Goal: Information Seeking & Learning: Check status

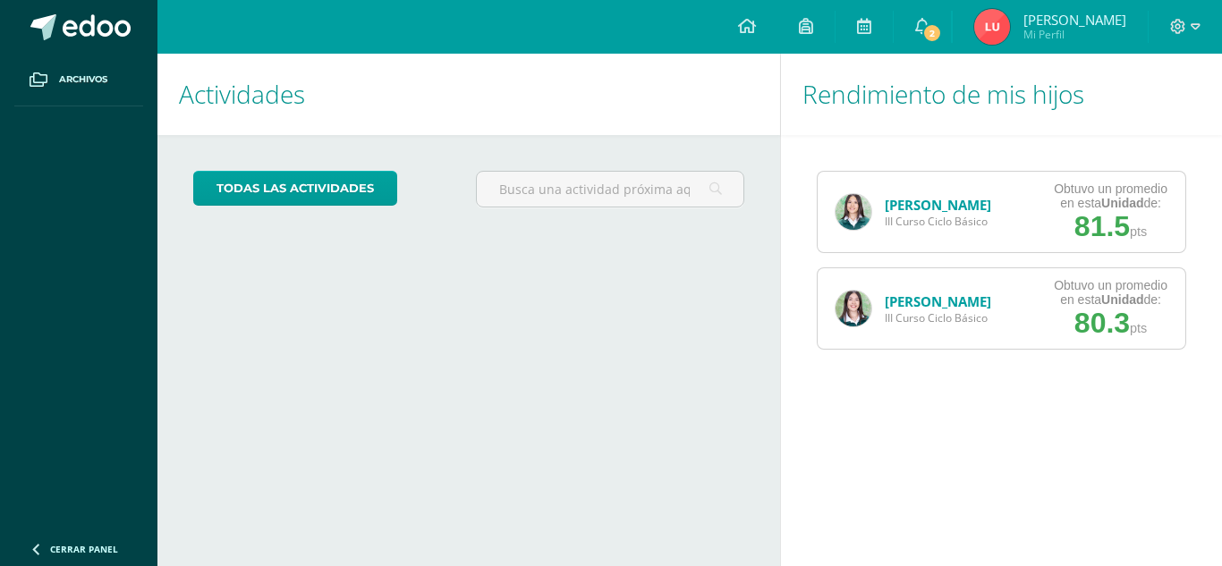
click at [846, 293] on img at bounding box center [853, 309] width 36 height 36
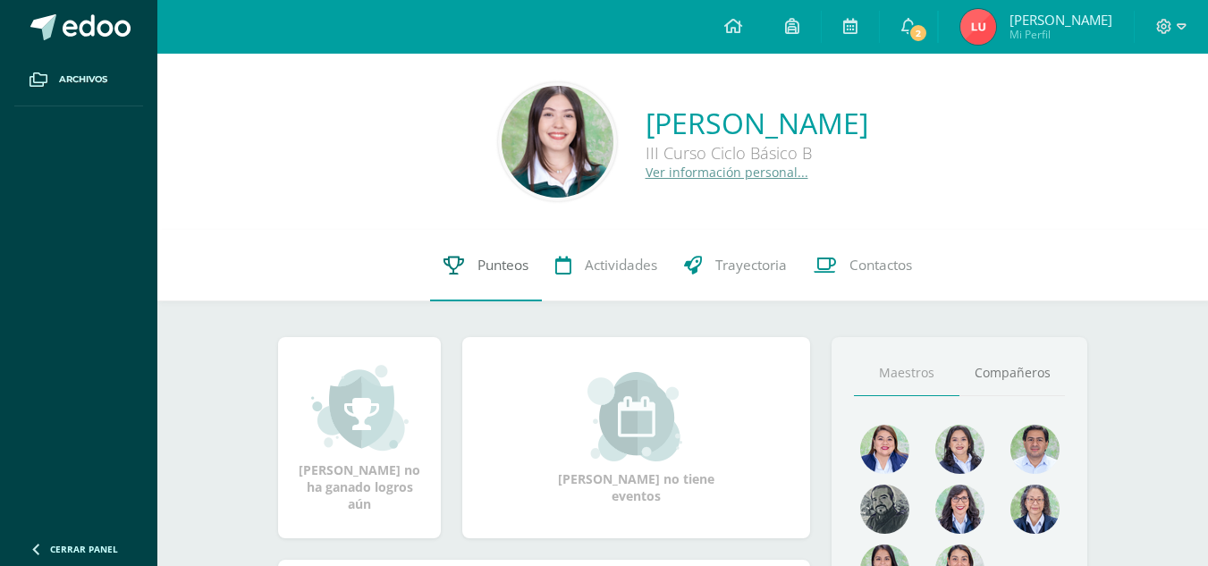
click at [508, 266] on span "Punteos" at bounding box center [503, 265] width 51 height 19
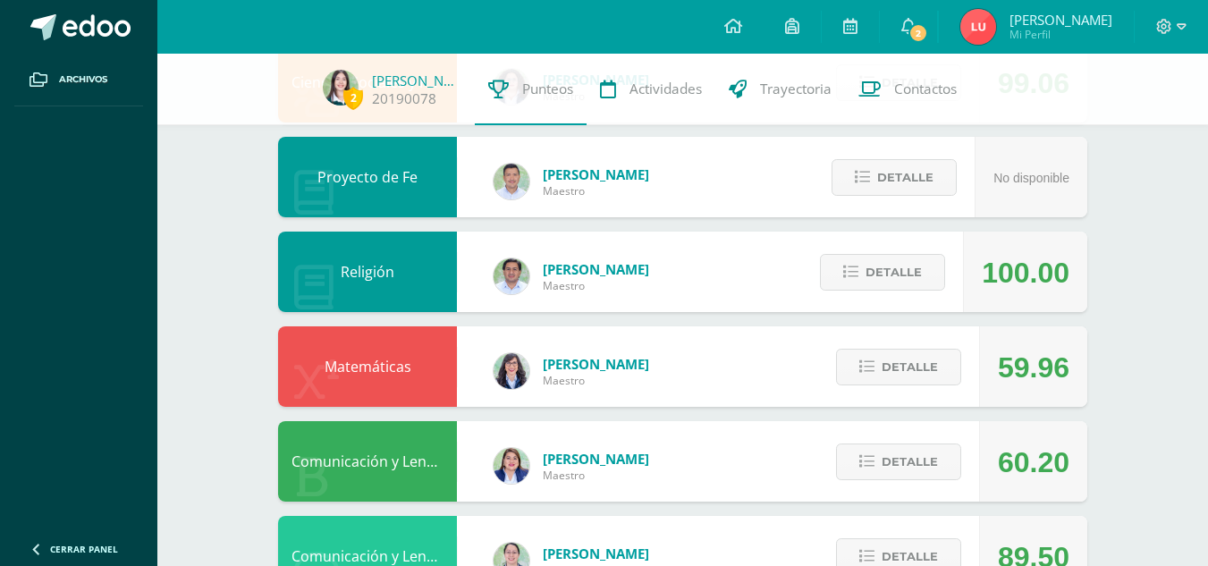
scroll to position [539, 0]
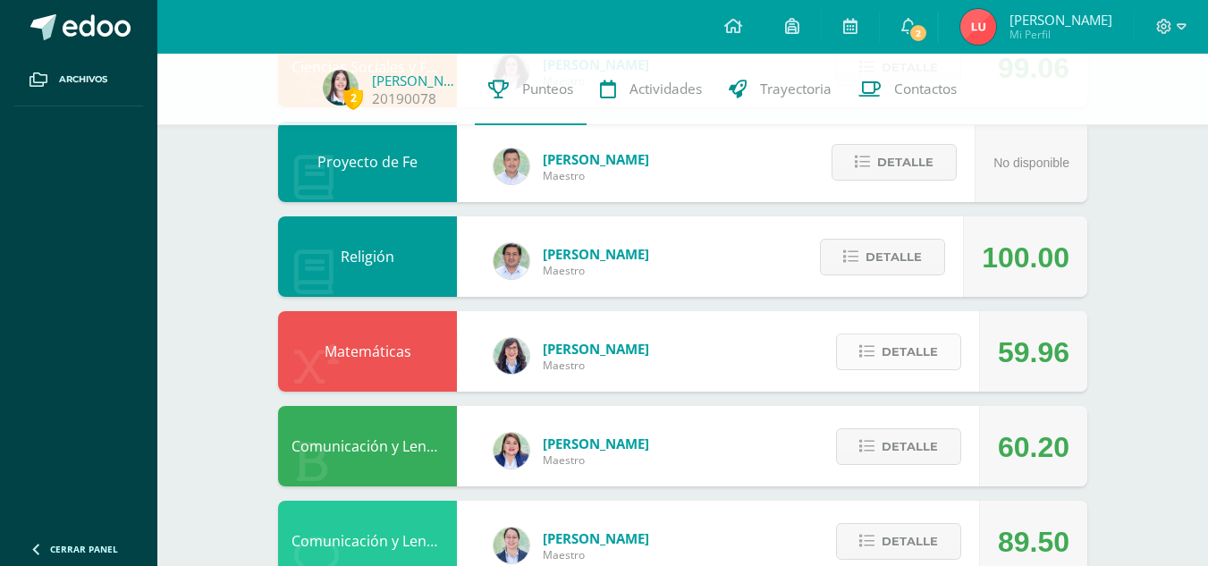
click at [930, 362] on span "Detalle" at bounding box center [910, 351] width 56 height 33
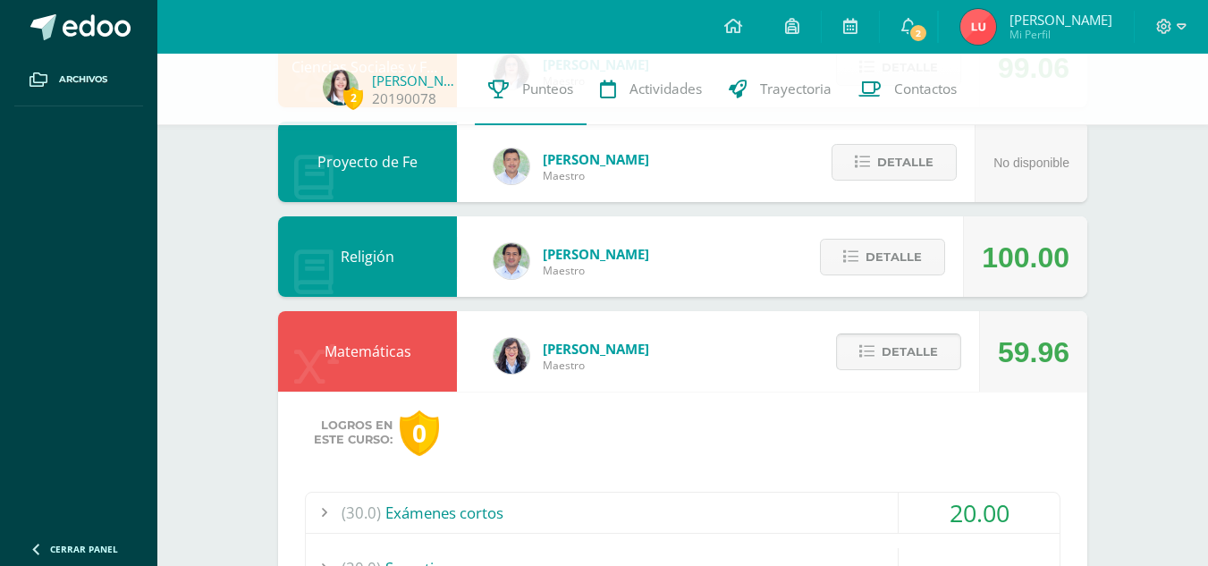
scroll to position [705, 0]
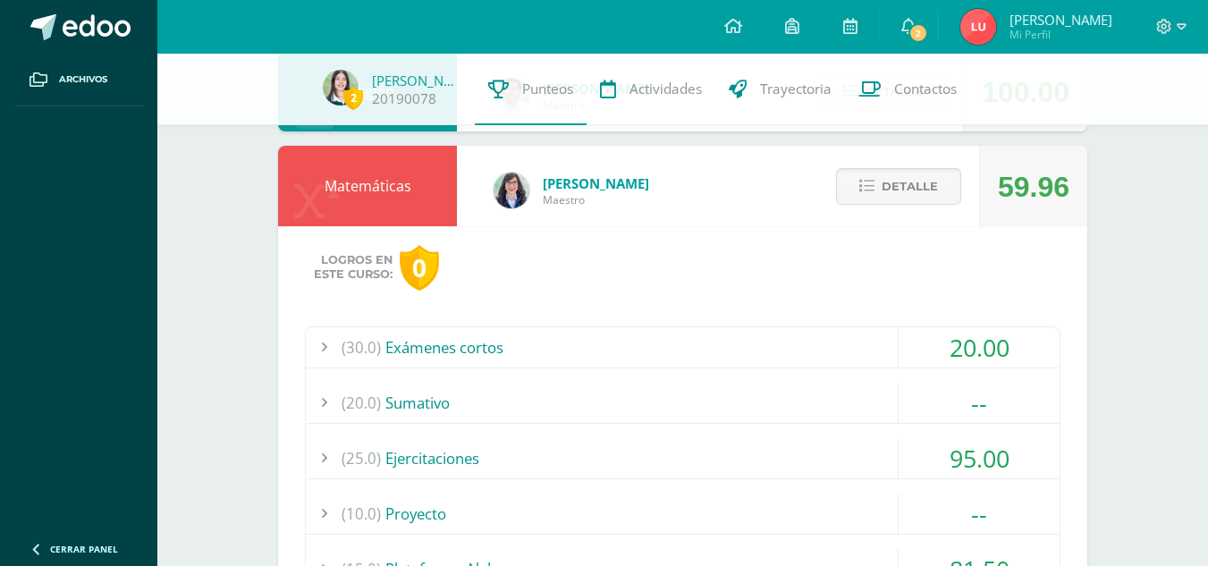
click at [784, 343] on div "(30.0) Exámenes cortos" at bounding box center [683, 347] width 754 height 40
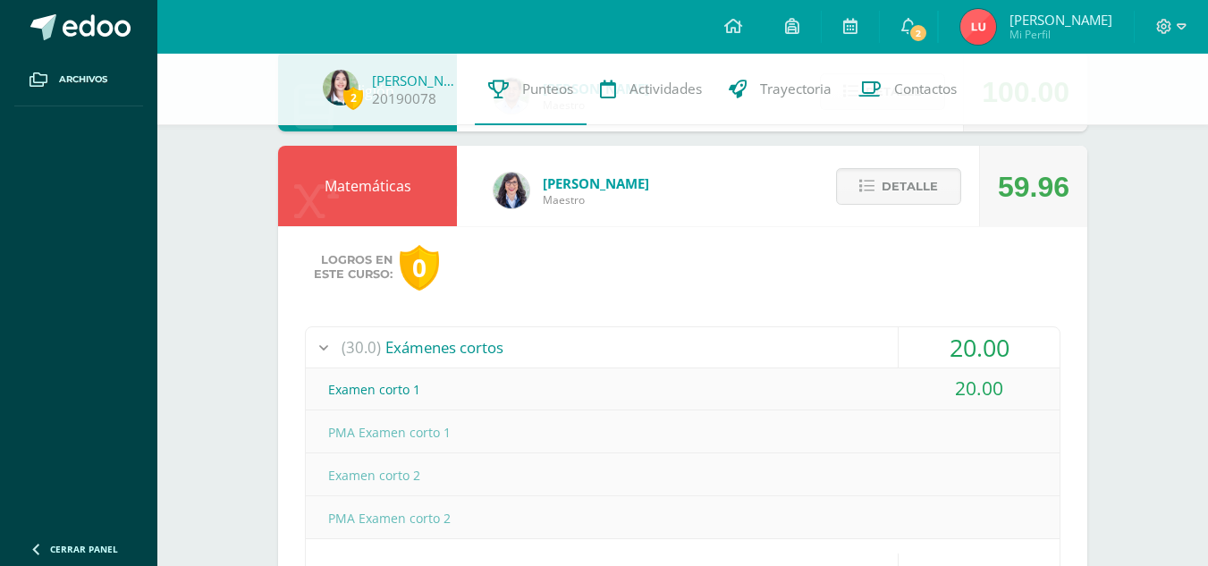
click at [784, 343] on div "(30.0) Exámenes cortos" at bounding box center [683, 347] width 754 height 40
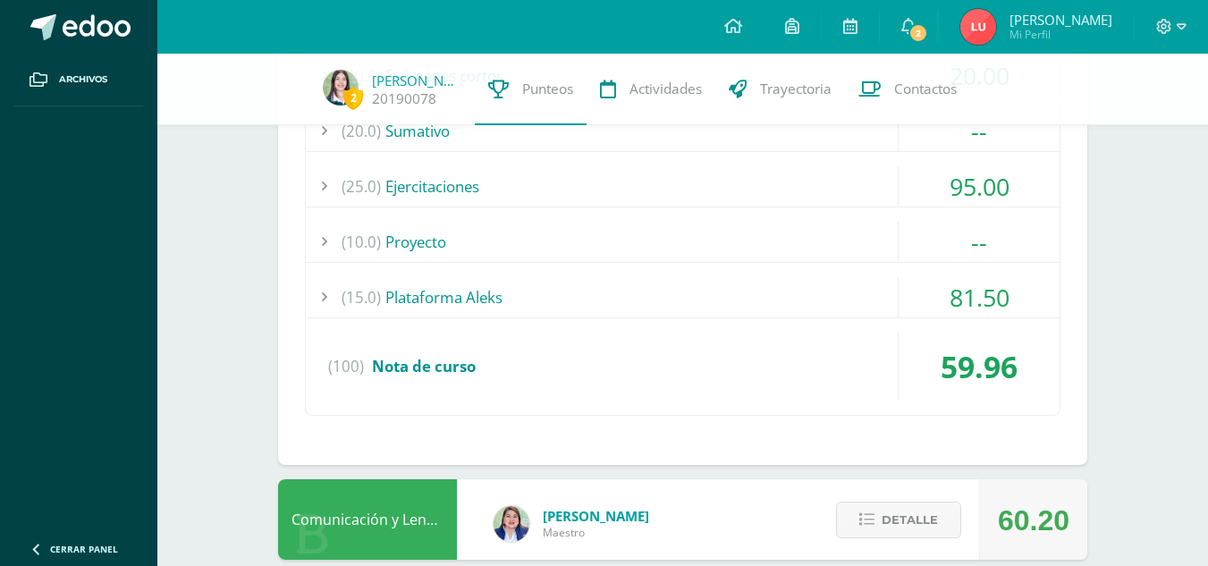
scroll to position [978, 0]
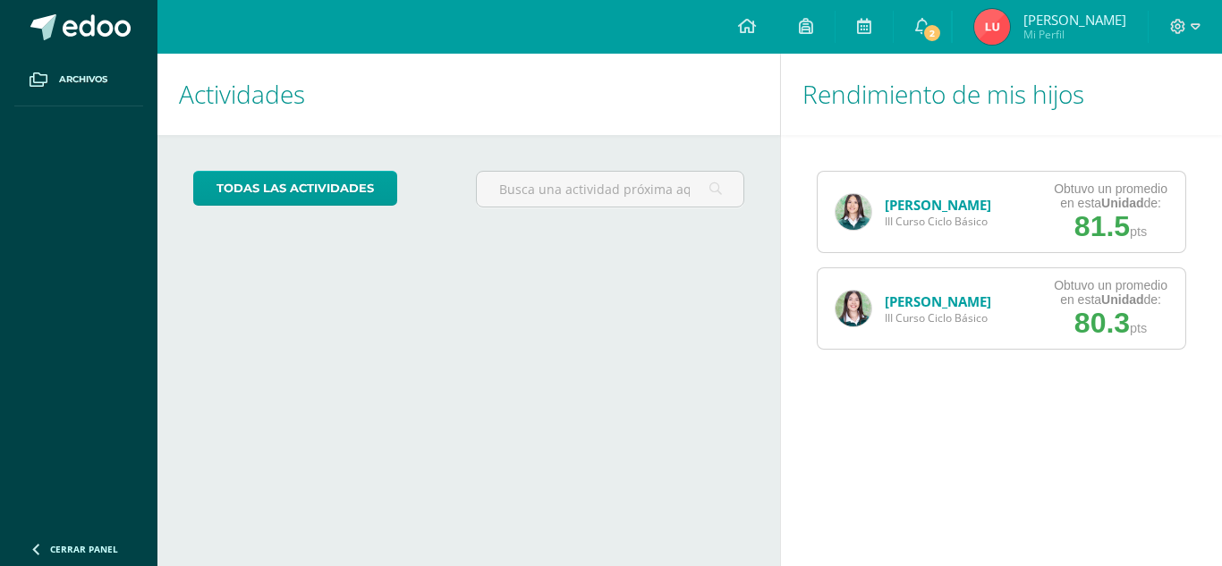
click at [869, 308] on img at bounding box center [853, 309] width 36 height 36
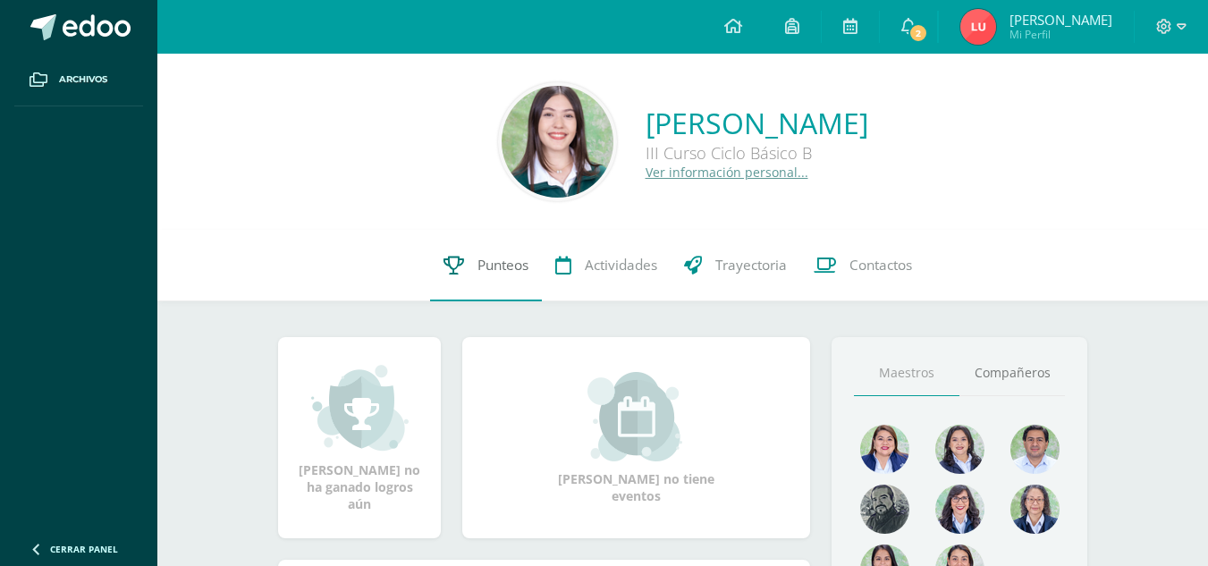
click at [504, 261] on span "Punteos" at bounding box center [503, 265] width 51 height 19
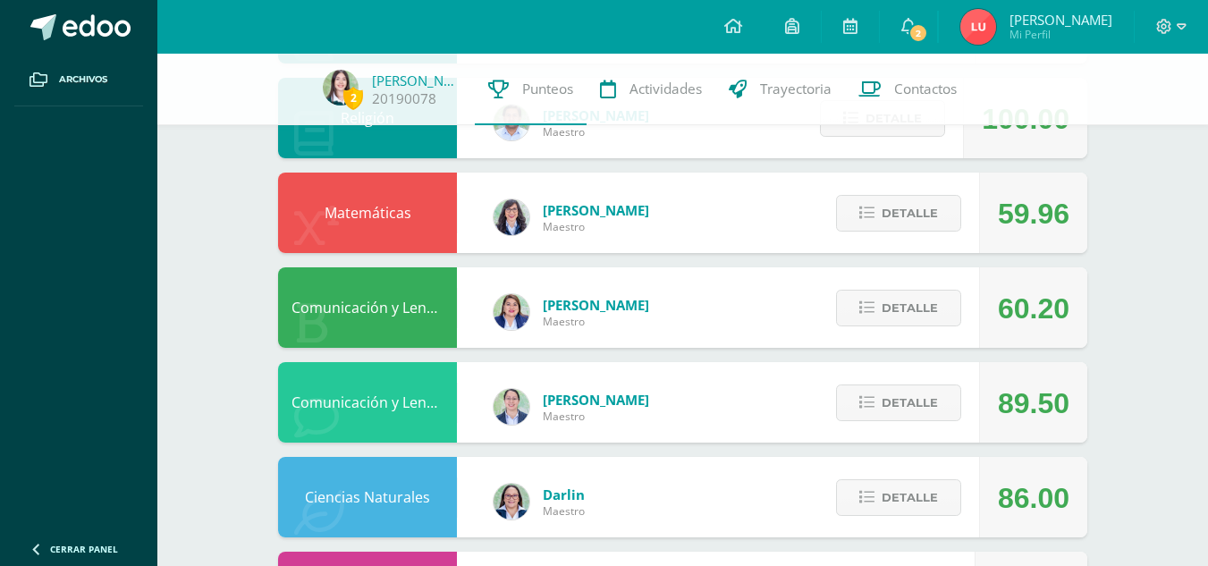
scroll to position [1159, 0]
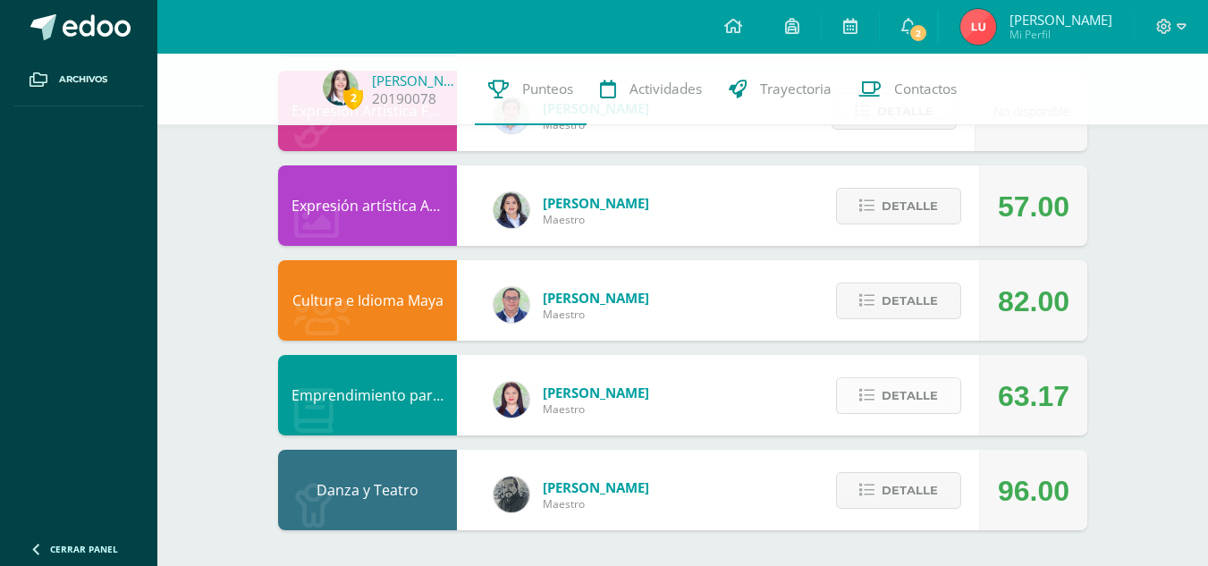
click at [936, 405] on span "Detalle" at bounding box center [910, 395] width 56 height 33
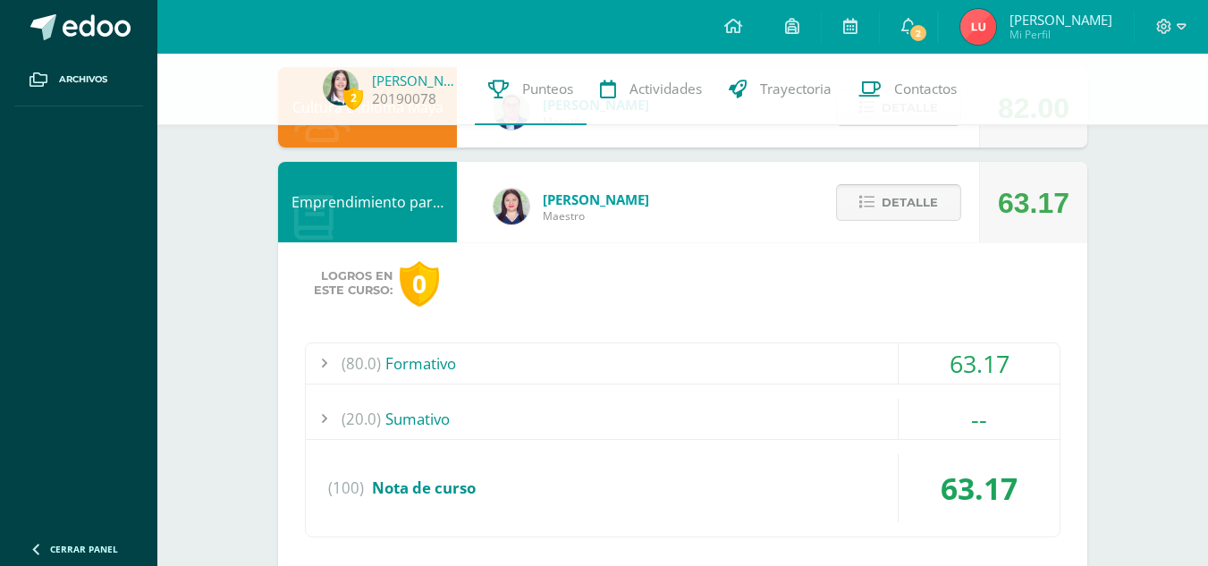
scroll to position [1370, 0]
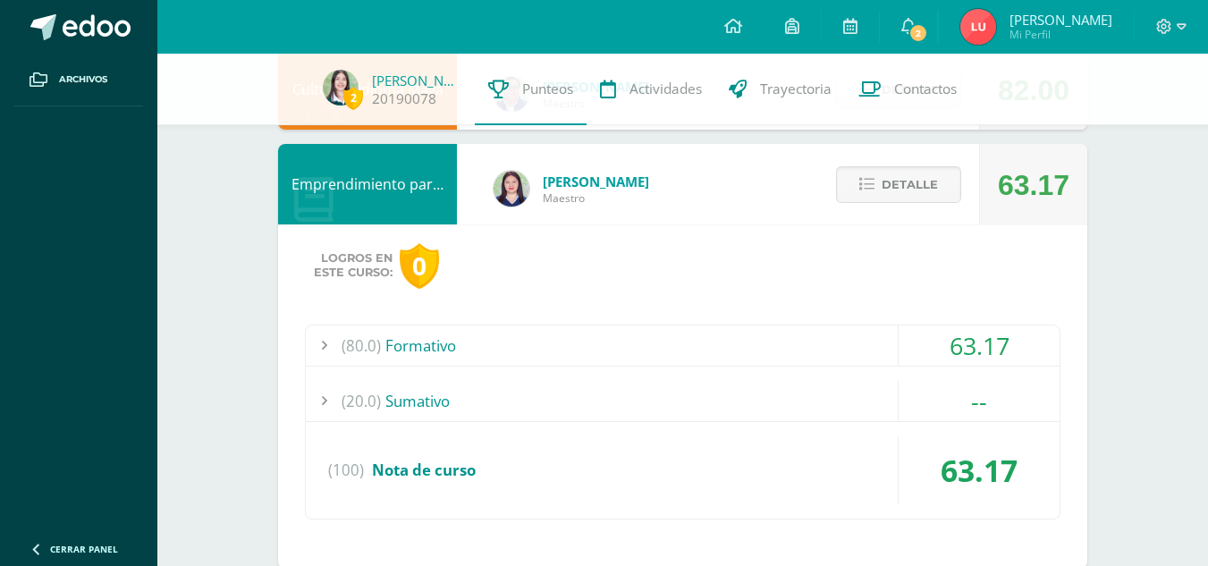
click at [769, 361] on div "(80.0) Formativo" at bounding box center [683, 346] width 754 height 40
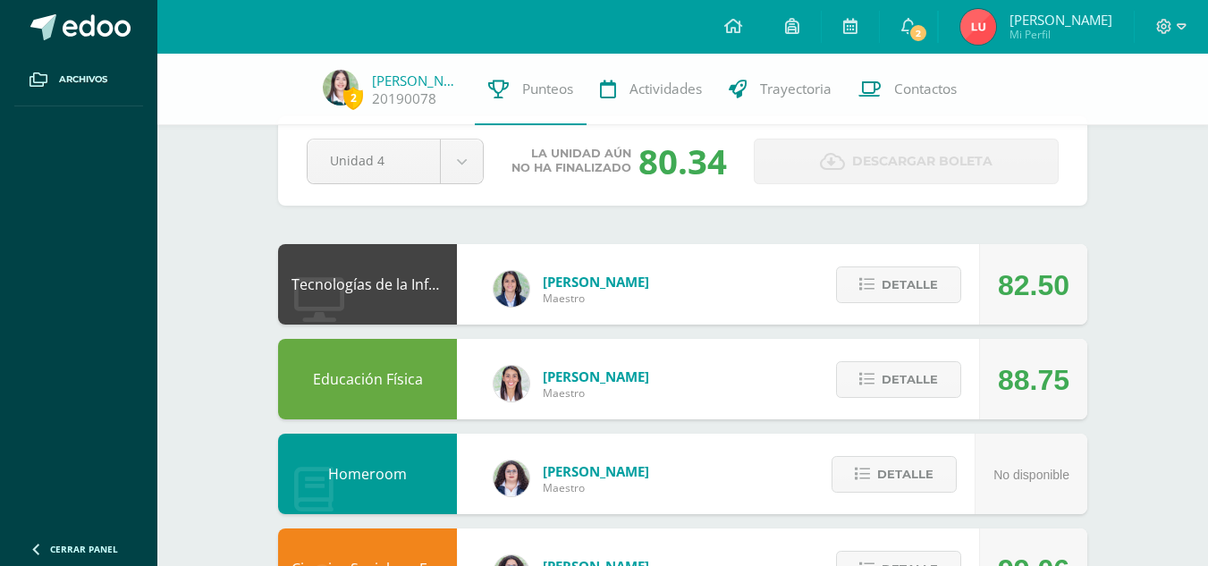
scroll to position [0, 0]
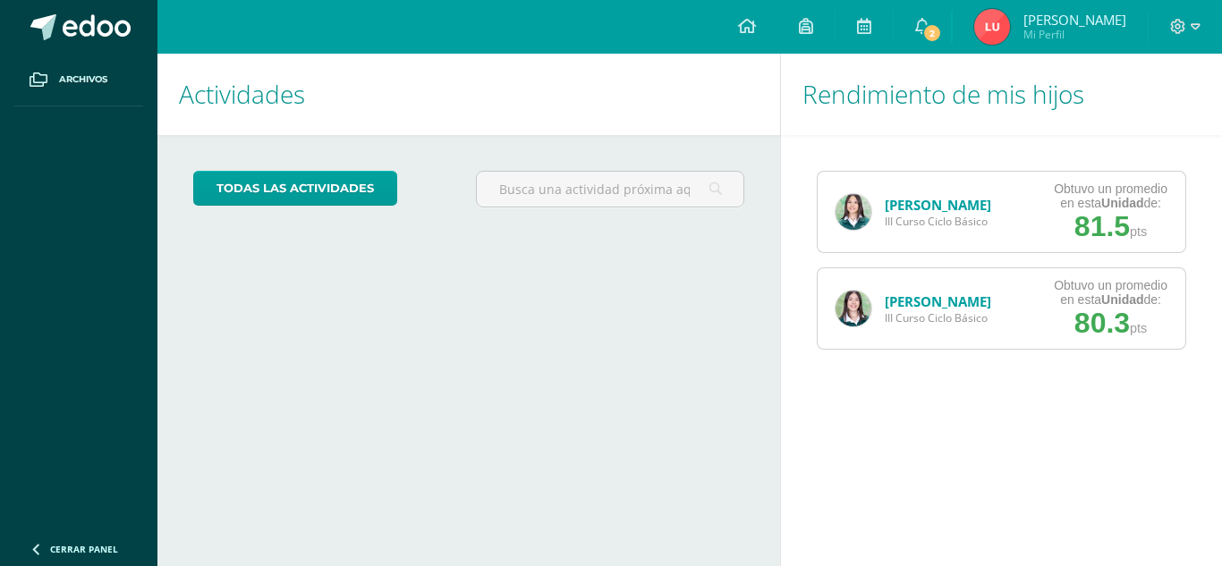
click at [841, 306] on img at bounding box center [853, 309] width 36 height 36
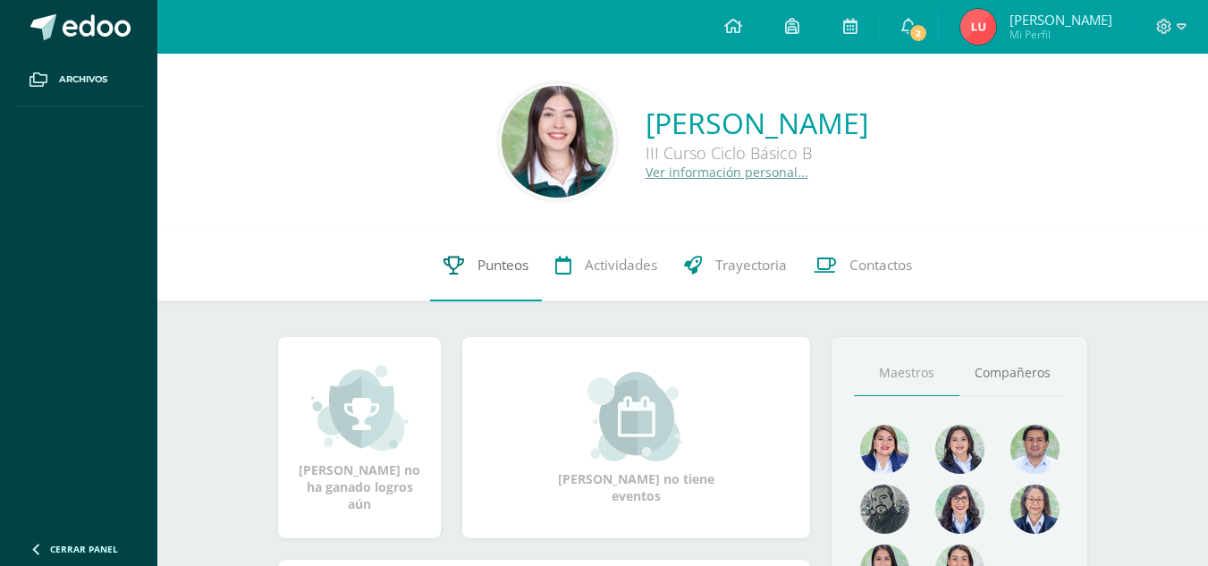
click at [436, 254] on link "Punteos" at bounding box center [486, 266] width 112 height 72
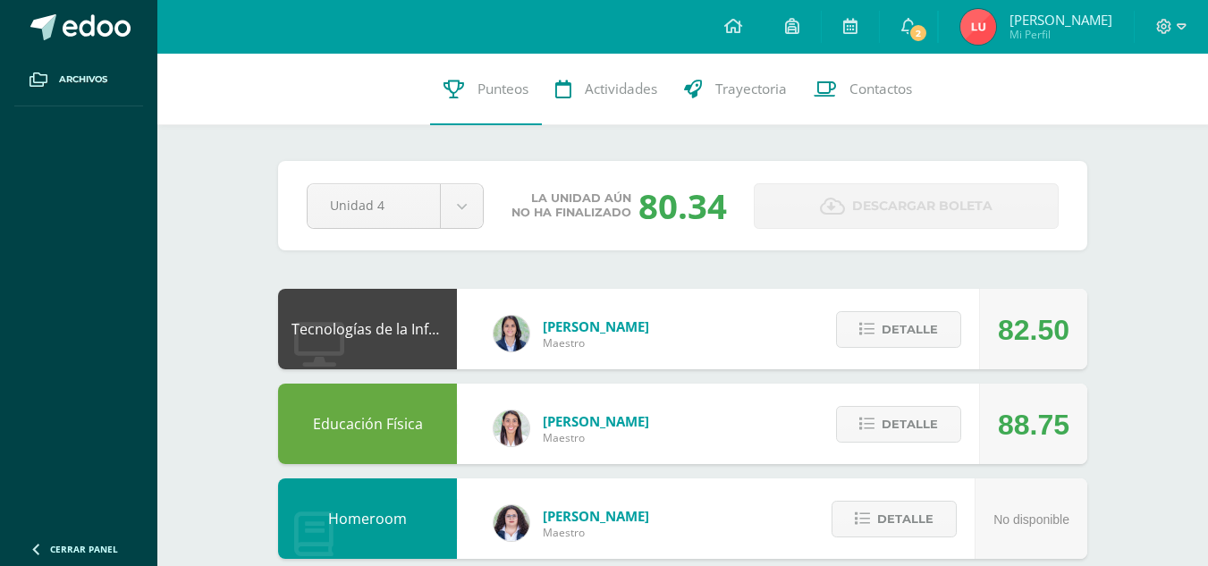
click at [1065, 21] on span "[PERSON_NAME] Mi Perfil" at bounding box center [1036, 27] width 159 height 36
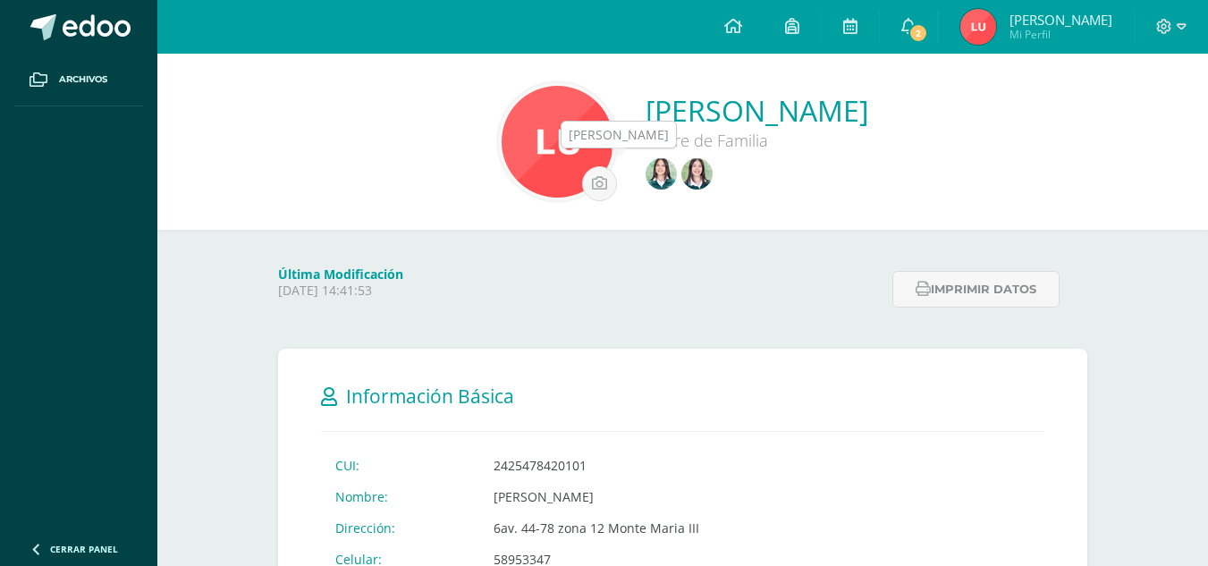
click at [646, 174] on img at bounding box center [661, 173] width 31 height 31
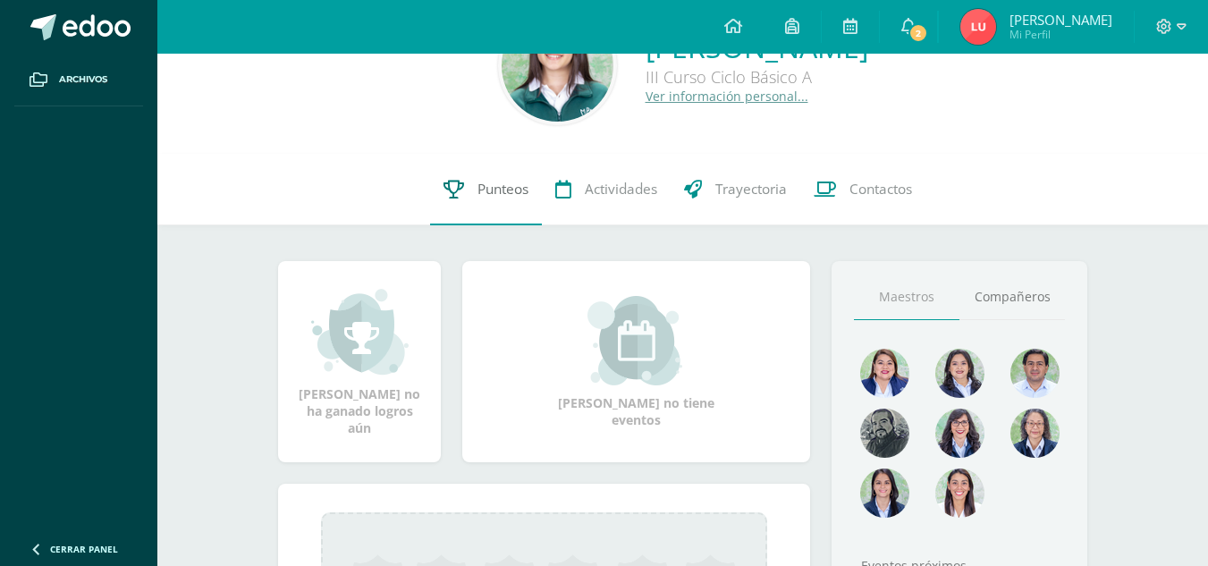
scroll to position [77, 0]
click at [487, 184] on span "Punteos" at bounding box center [503, 188] width 51 height 19
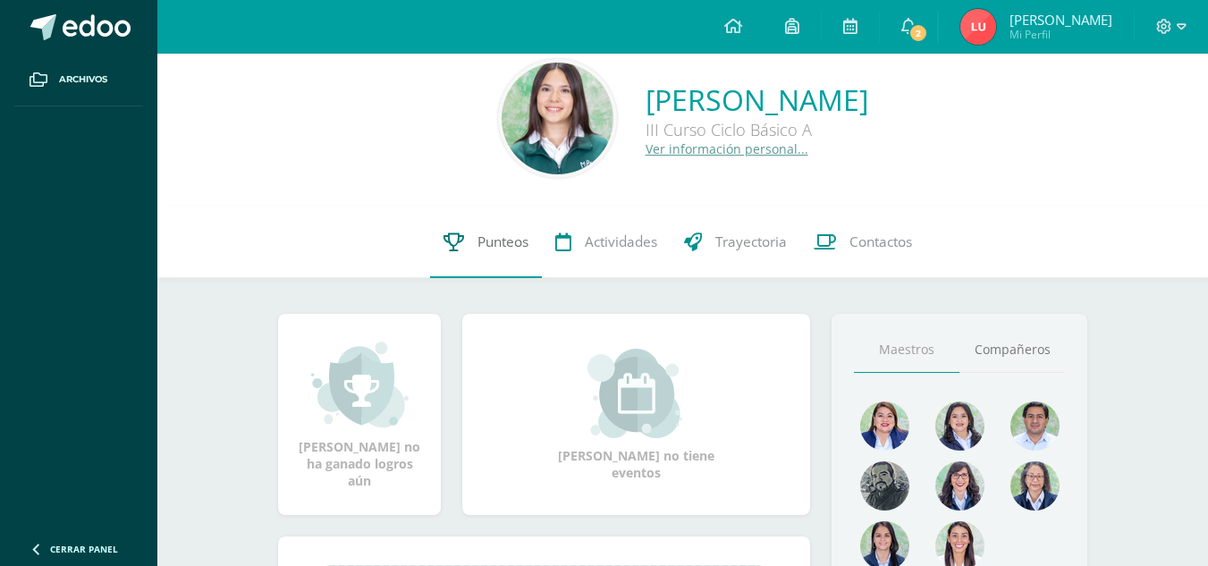
scroll to position [22, 0]
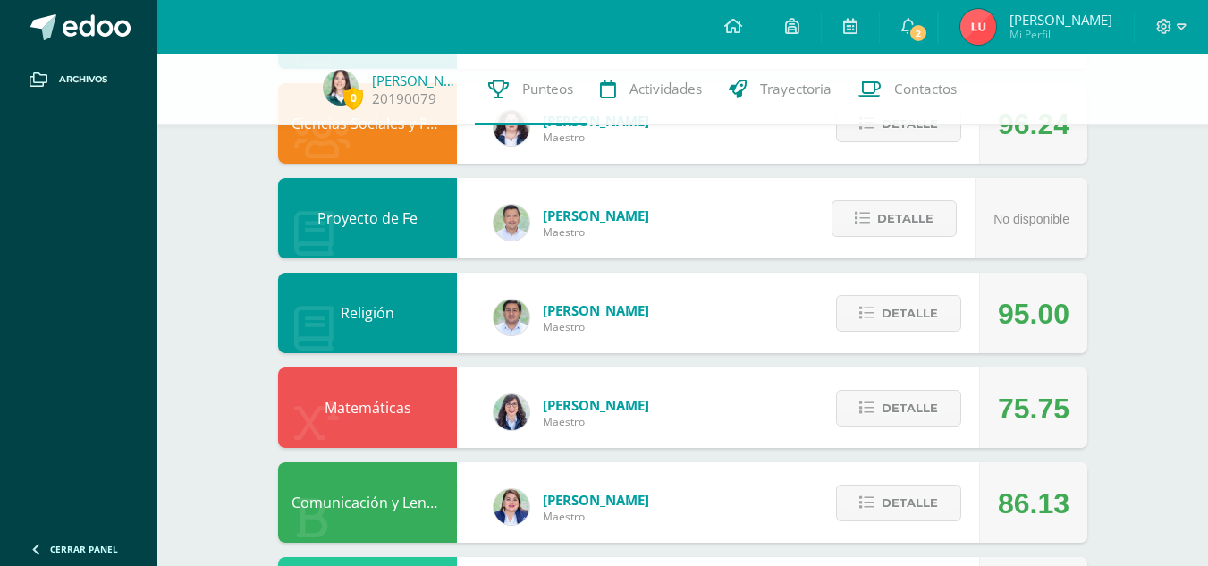
scroll to position [552, 0]
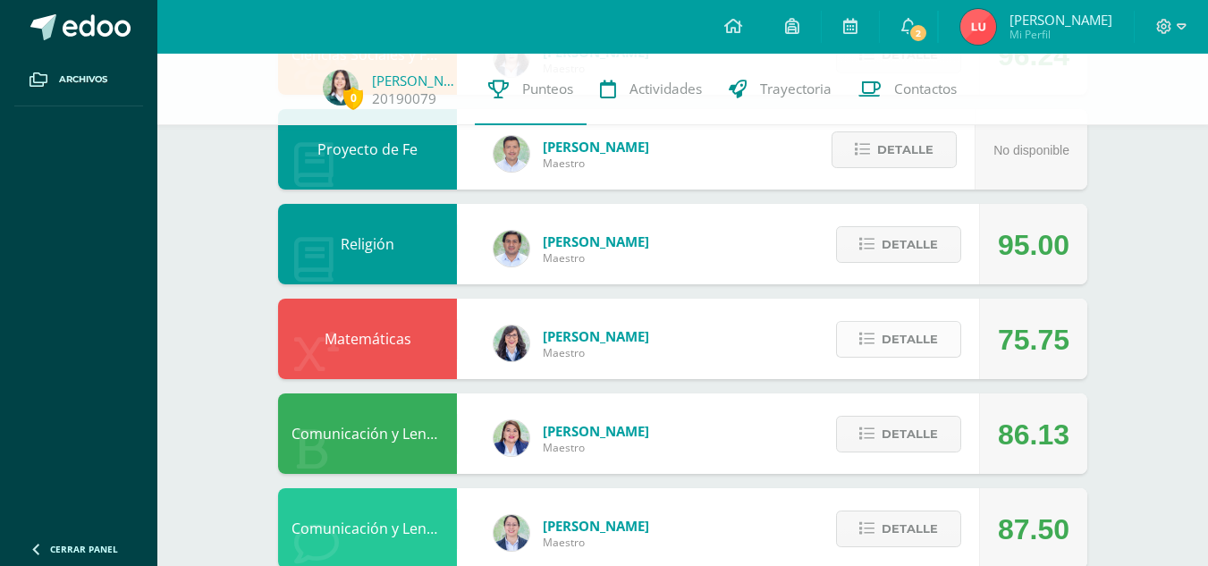
click at [910, 341] on span "Detalle" at bounding box center [910, 339] width 56 height 33
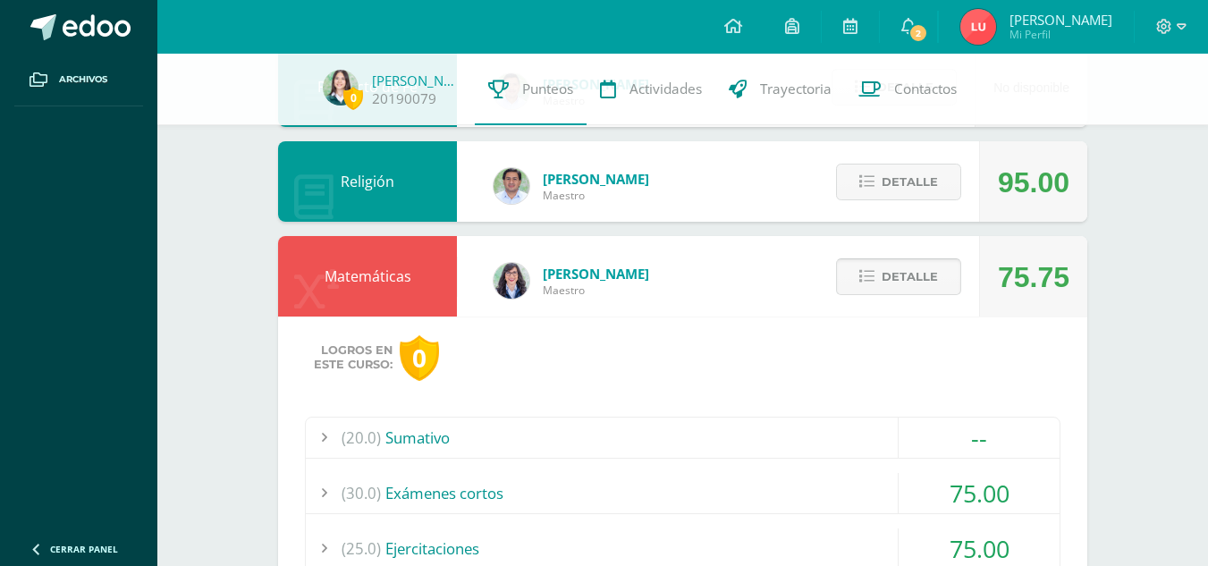
scroll to position [615, 0]
click at [733, 482] on div "(30.0) Exámenes cortos" at bounding box center [683, 492] width 754 height 40
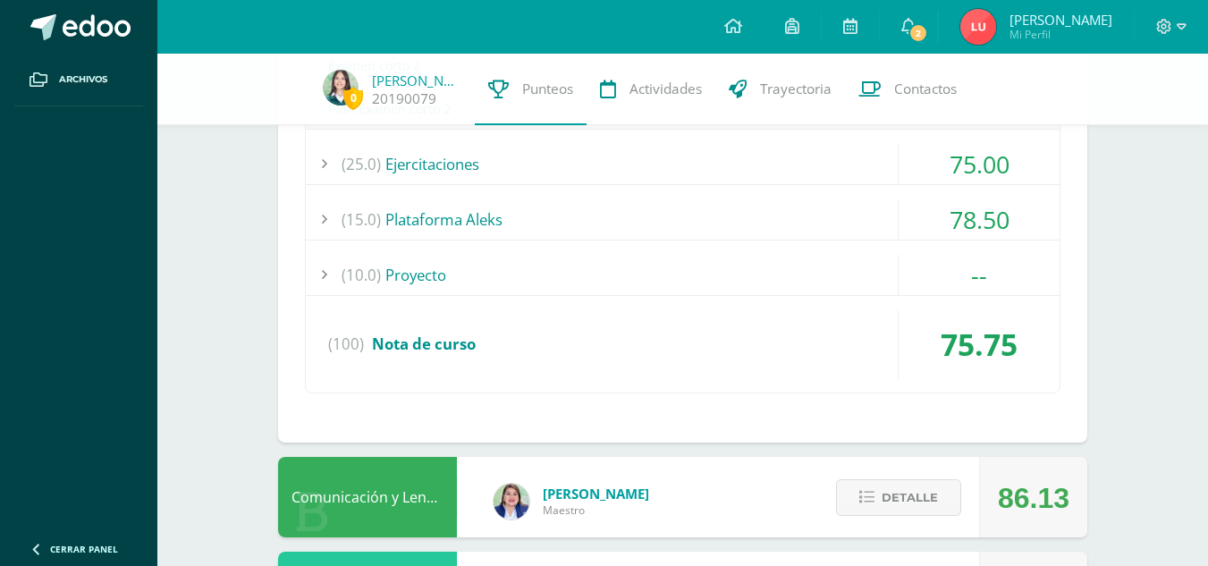
scroll to position [1172, 0]
